Goal: Check status

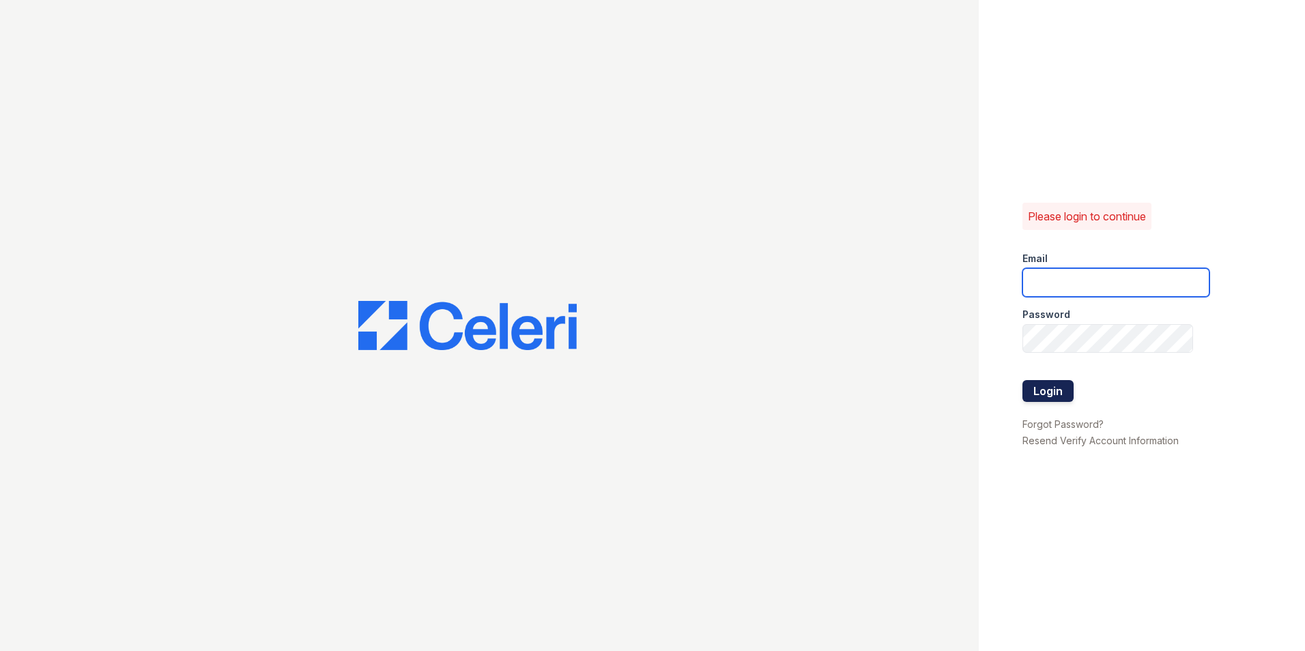
type input "[EMAIL_ADDRESS][DOMAIN_NAME]"
click at [1058, 394] on button "Login" at bounding box center [1047, 391] width 51 height 22
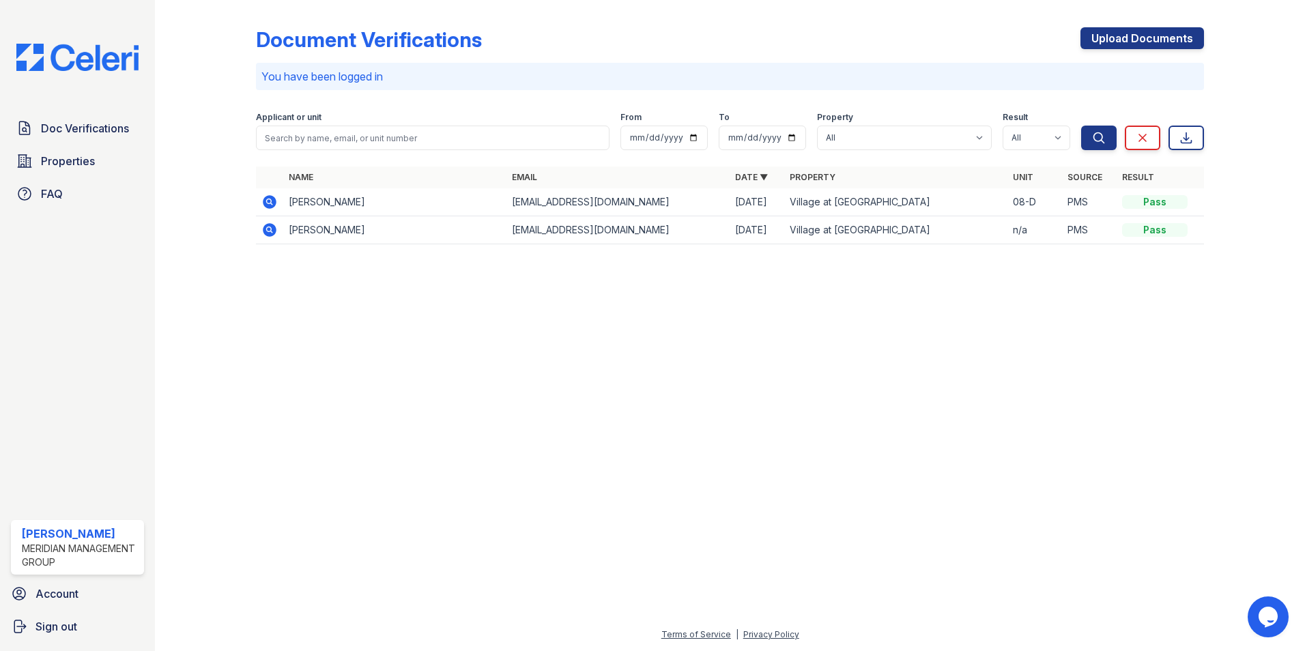
click at [272, 198] on icon at bounding box center [270, 202] width 14 height 14
